Goal: Communication & Community: Share content

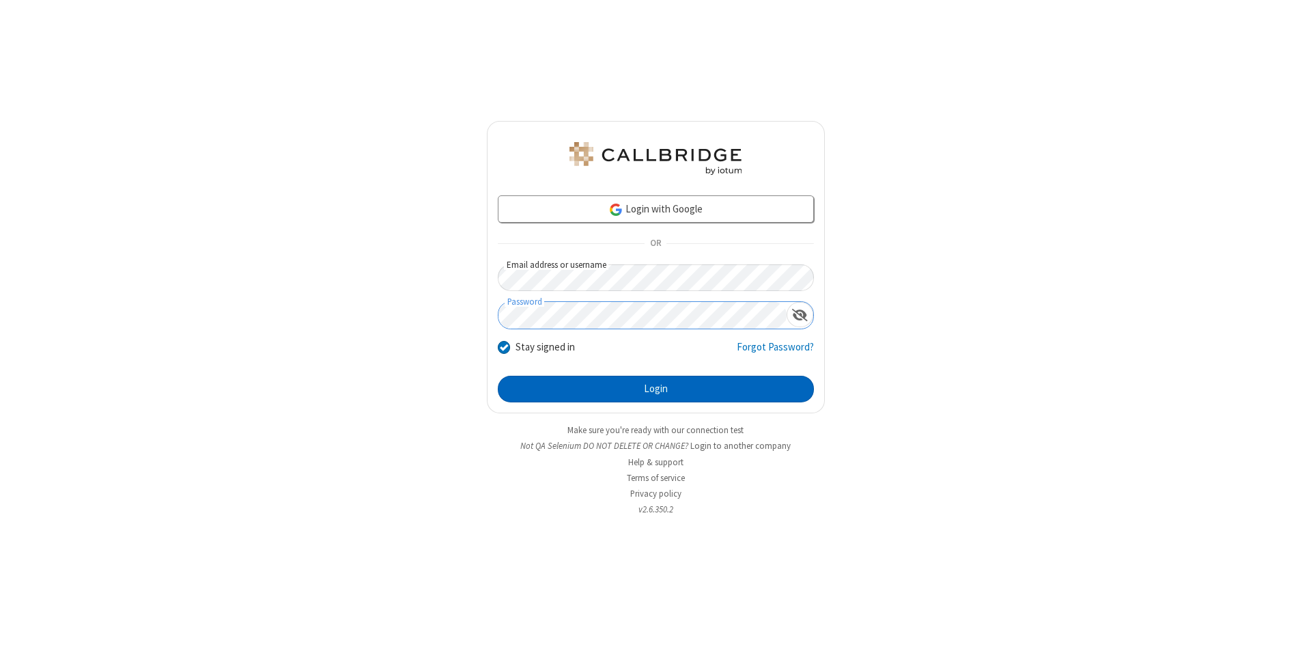
click at [656, 389] on button "Login" at bounding box center [656, 389] width 316 height 27
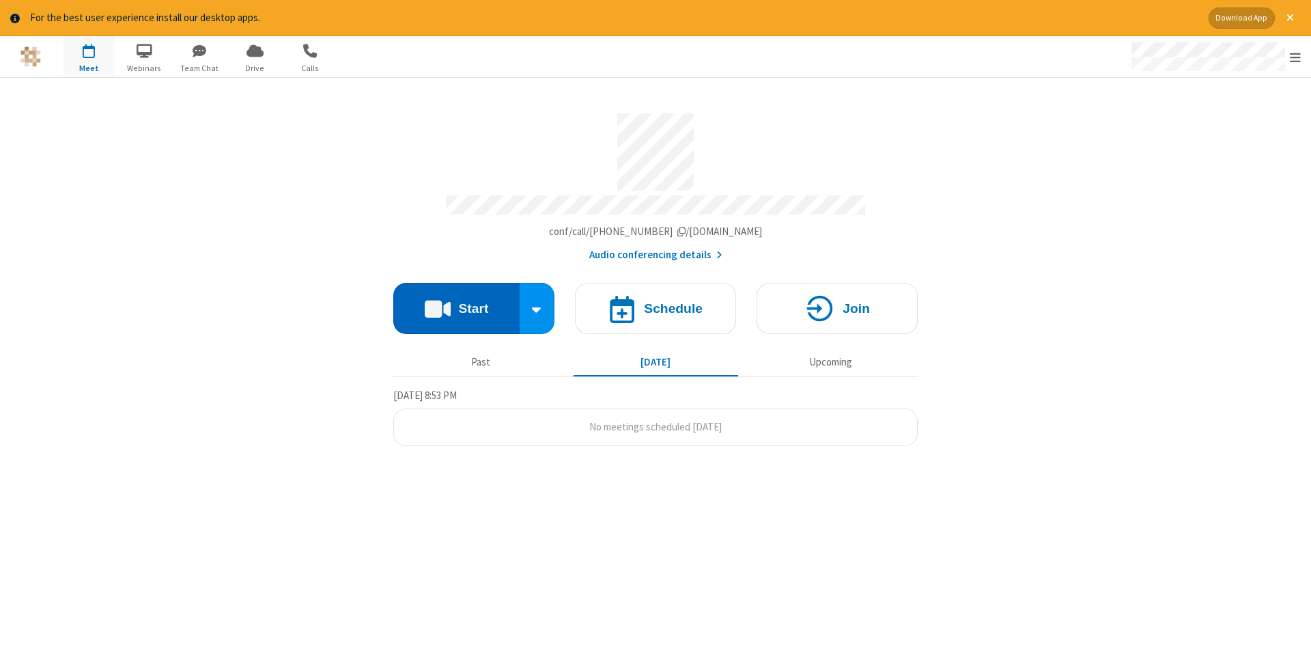
click at [456, 303] on button "Start" at bounding box center [456, 308] width 126 height 51
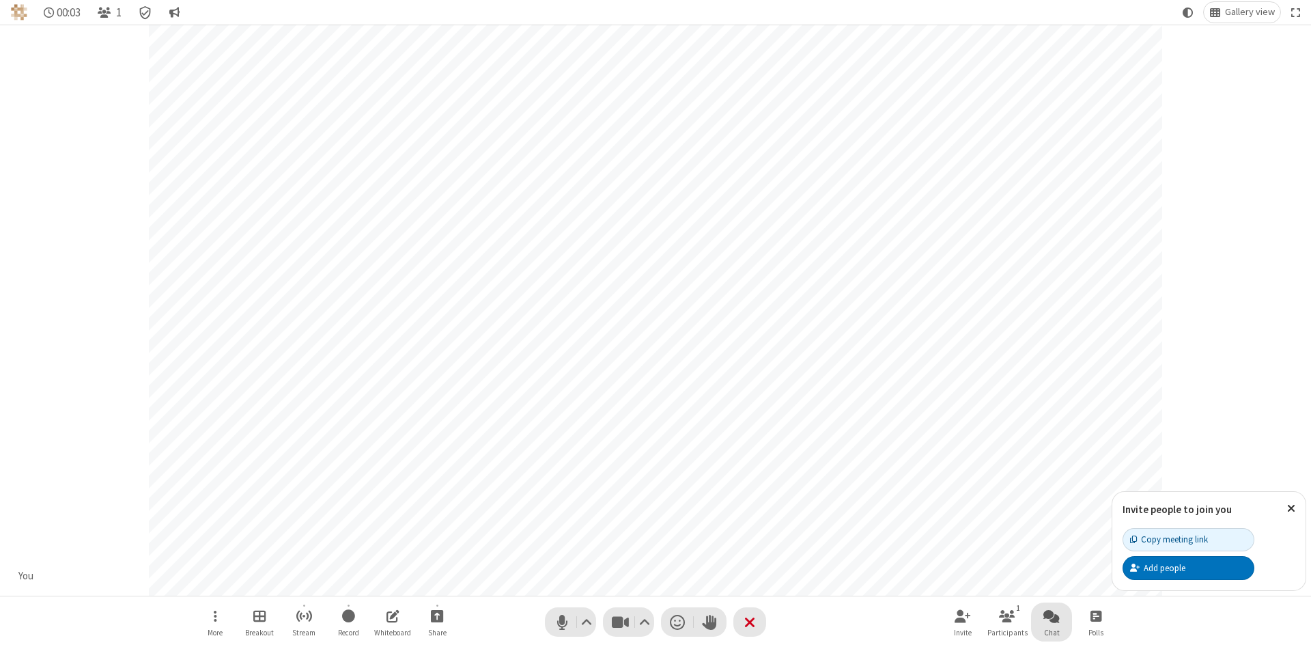
click at [1052, 615] on span "Open chat" at bounding box center [1051, 615] width 16 height 17
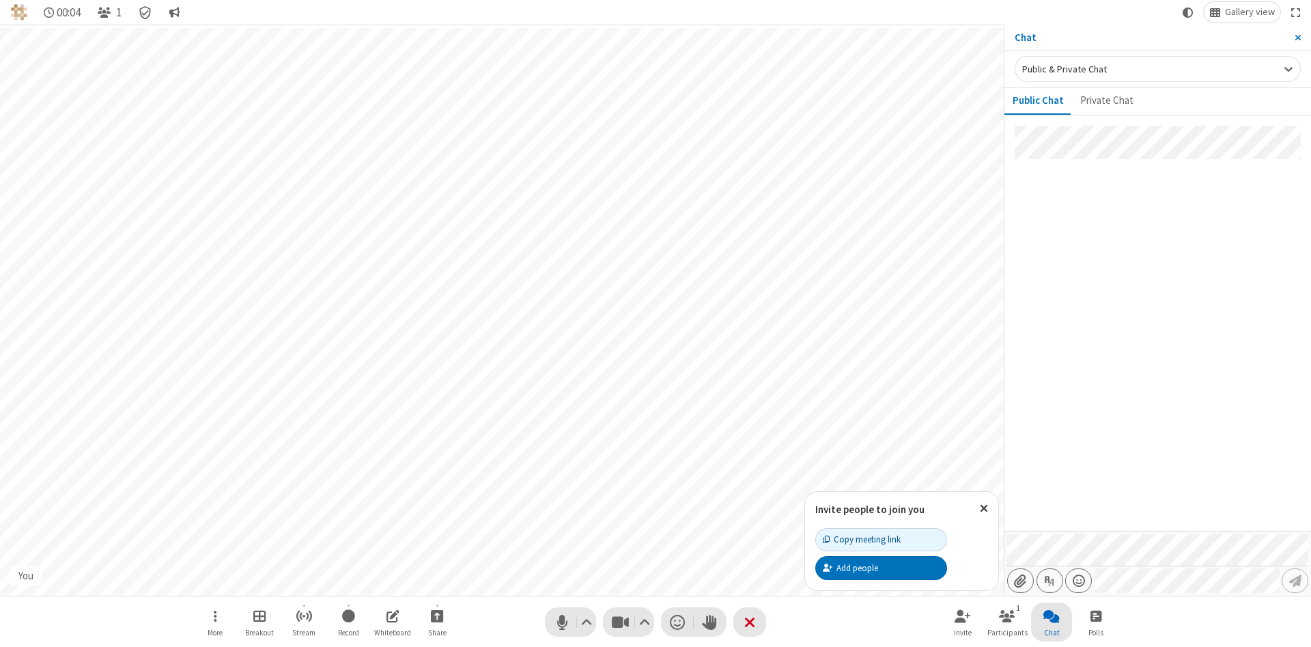
type input "C:\fakepath\doc_test.docx"
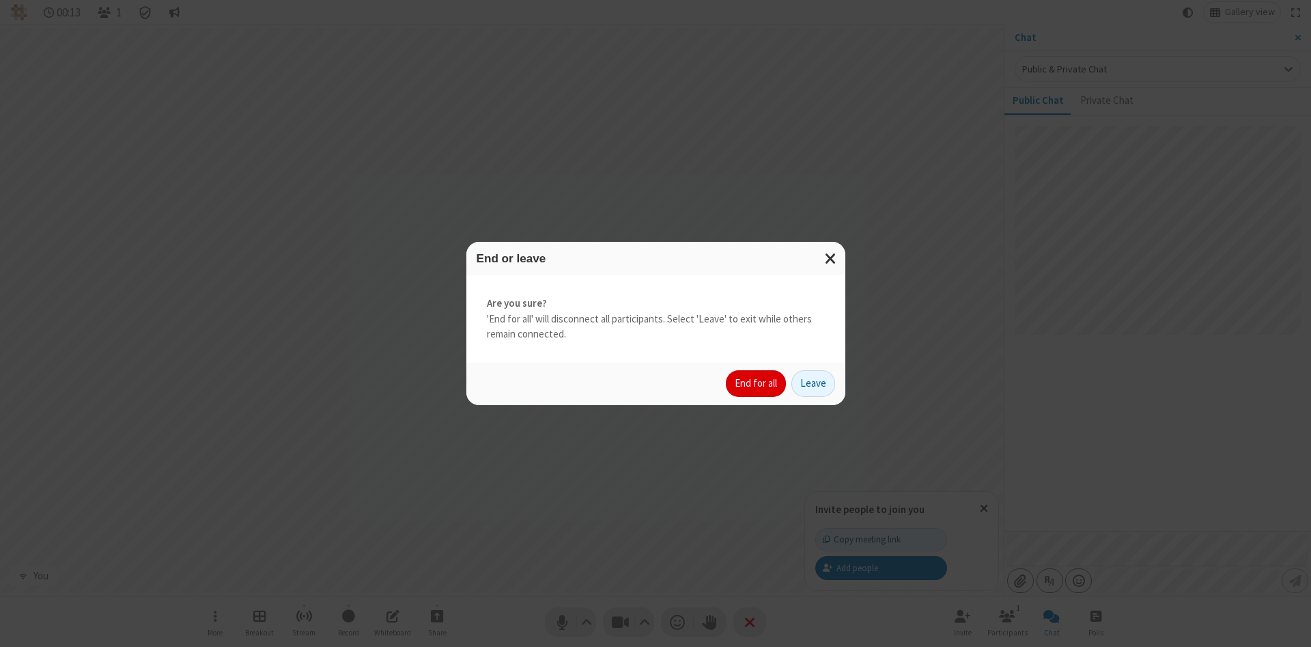
click at [757, 383] on button "End for all" at bounding box center [756, 383] width 60 height 27
